Goal: Browse casually

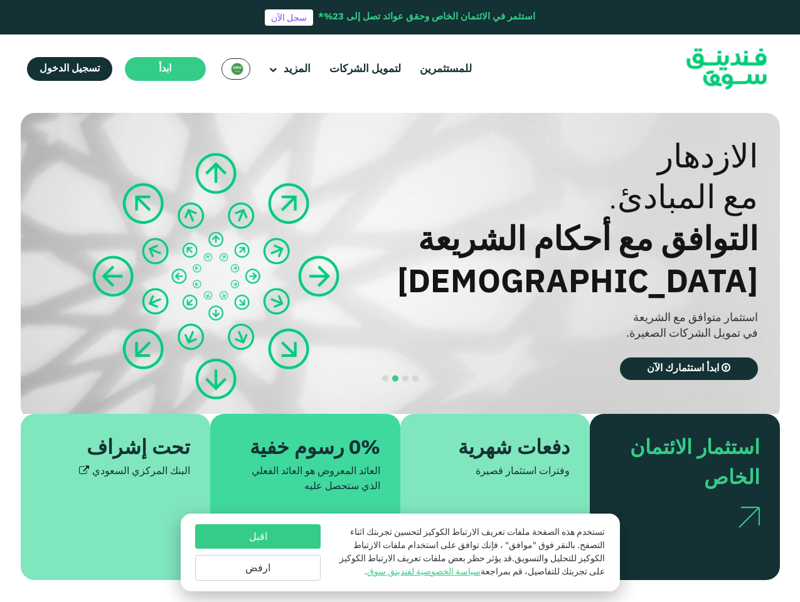
click at [163, 69] on span "ابدأ" at bounding box center [165, 68] width 13 height 9
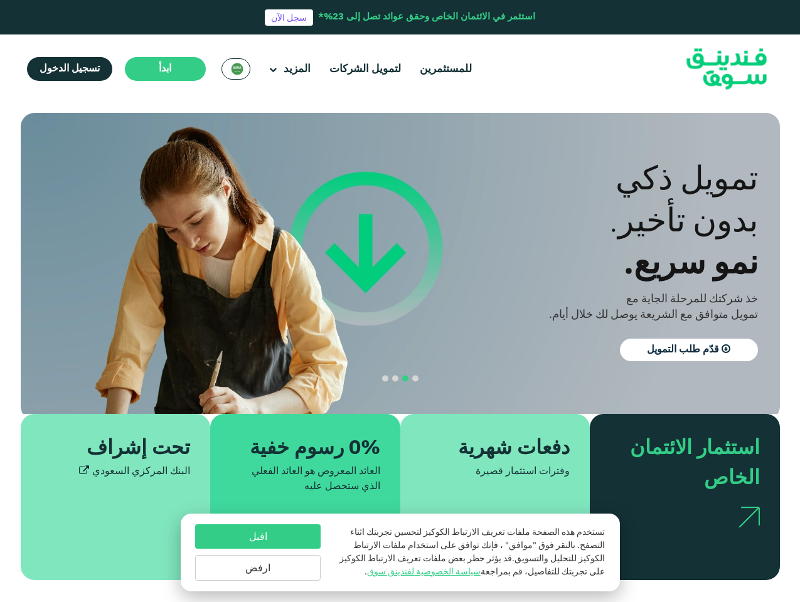
click at [0, 358] on section "الازدهار مع المبادئ. التوافق مع أحكام الشريعة [DEMOGRAPHIC_DATA] استثمار متوافق…" at bounding box center [400, 346] width 800 height 467
click at [400, 382] on button "navigation" at bounding box center [405, 379] width 10 height 10
click at [415, 380] on span "navigation" at bounding box center [415, 379] width 6 height 6
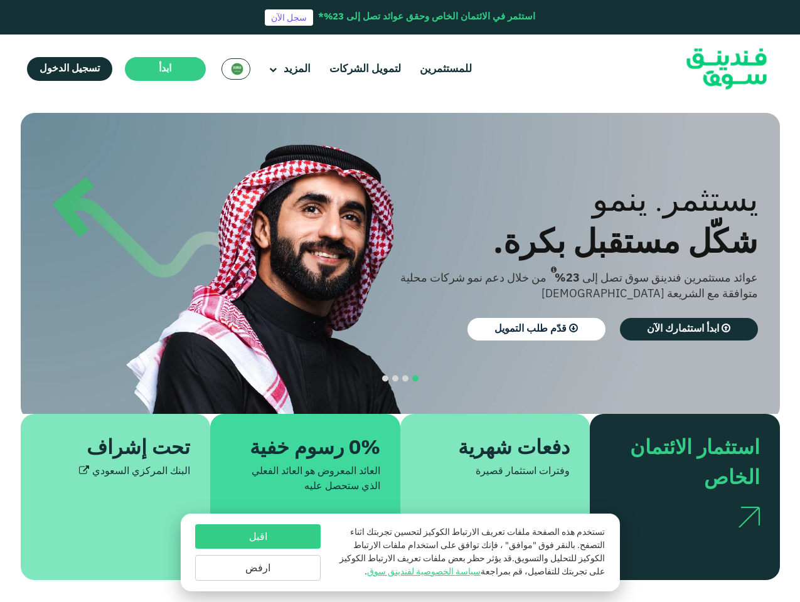
click at [405, 380] on span "navigation" at bounding box center [405, 379] width 6 height 6
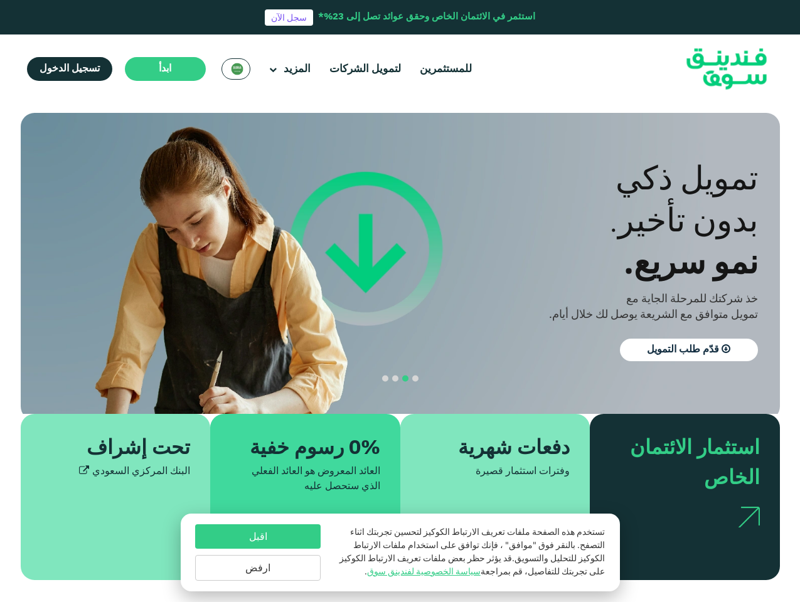
click at [395, 380] on span "navigation" at bounding box center [395, 379] width 6 height 6
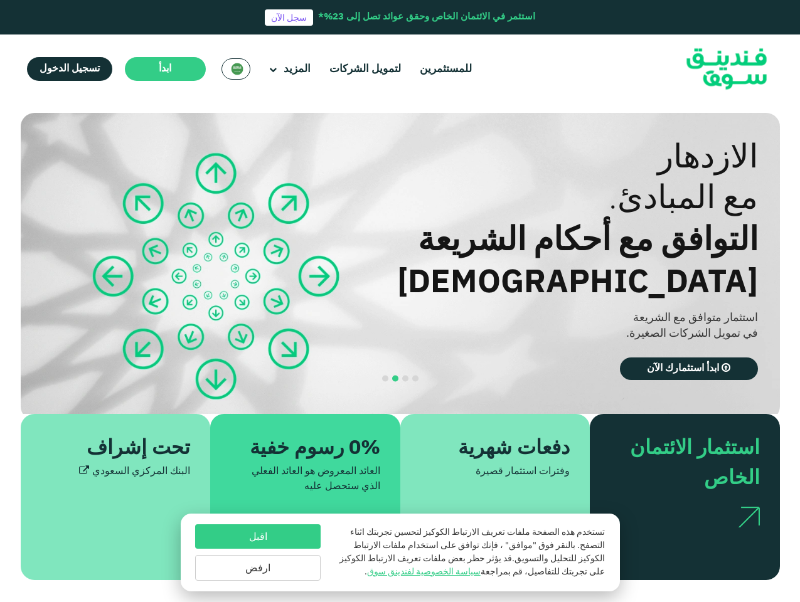
click at [385, 380] on span "navigation" at bounding box center [385, 379] width 6 height 6
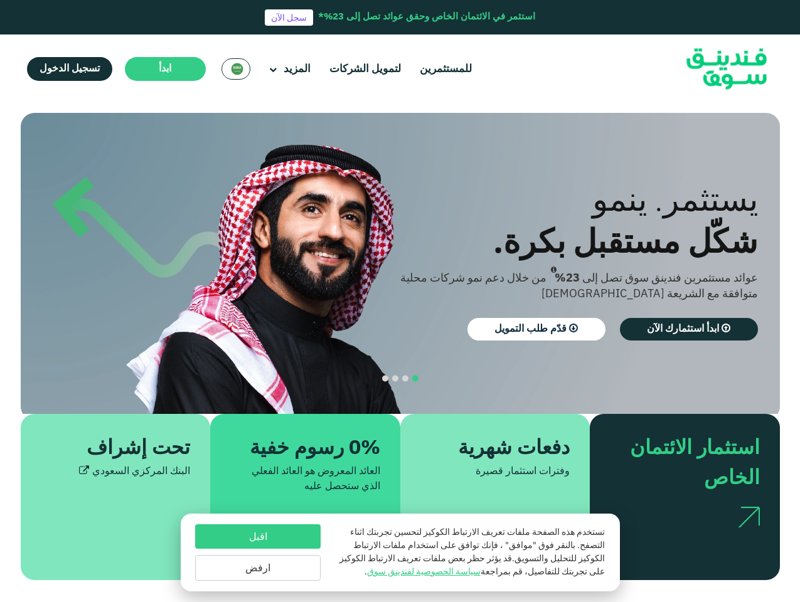
click at [258, 552] on div "اقبل ارفض" at bounding box center [257, 553] width 125 height 56
